Goal: Transaction & Acquisition: Subscribe to service/newsletter

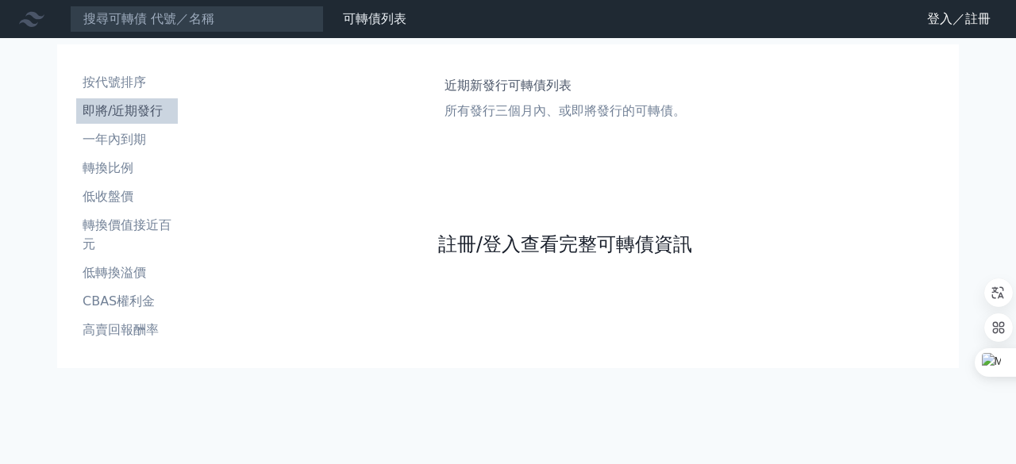
click at [544, 236] on link "註冊/登入查看完整可轉債資訊" at bounding box center [565, 244] width 254 height 25
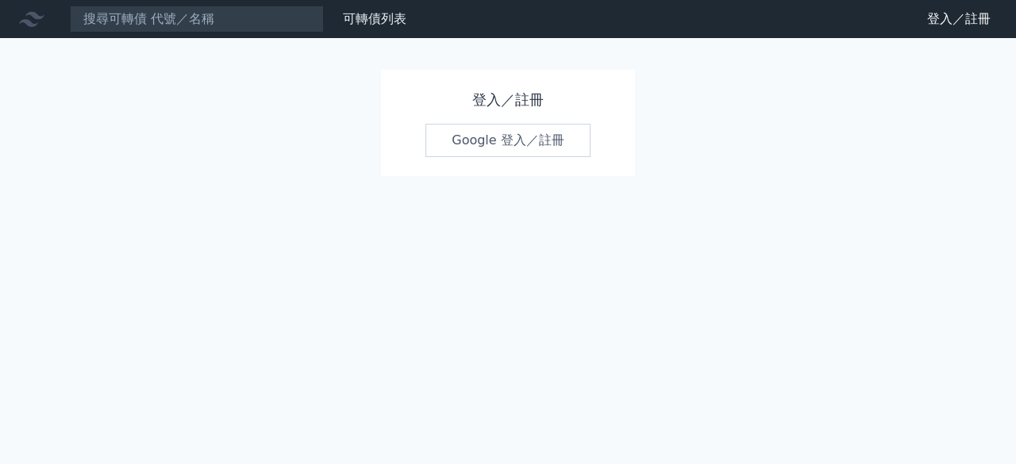
click at [533, 148] on link "Google 登入／註冊" at bounding box center [507, 140] width 165 height 33
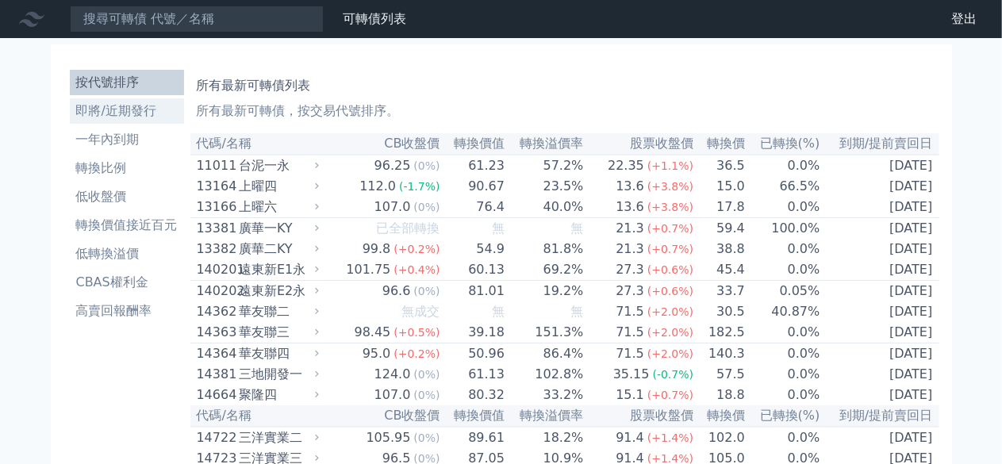
click at [148, 112] on li "即將/近期發行" at bounding box center [127, 111] width 114 height 19
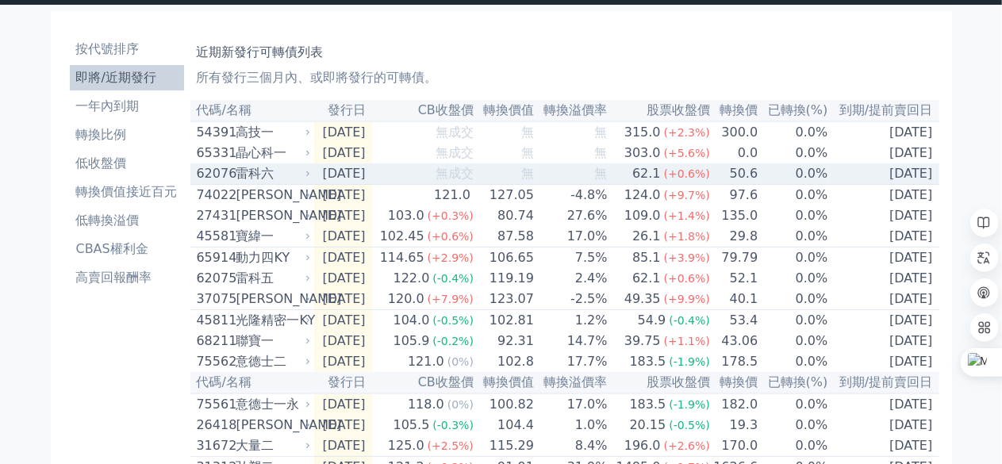
scroll to position [32, 0]
